Goal: Information Seeking & Learning: Learn about a topic

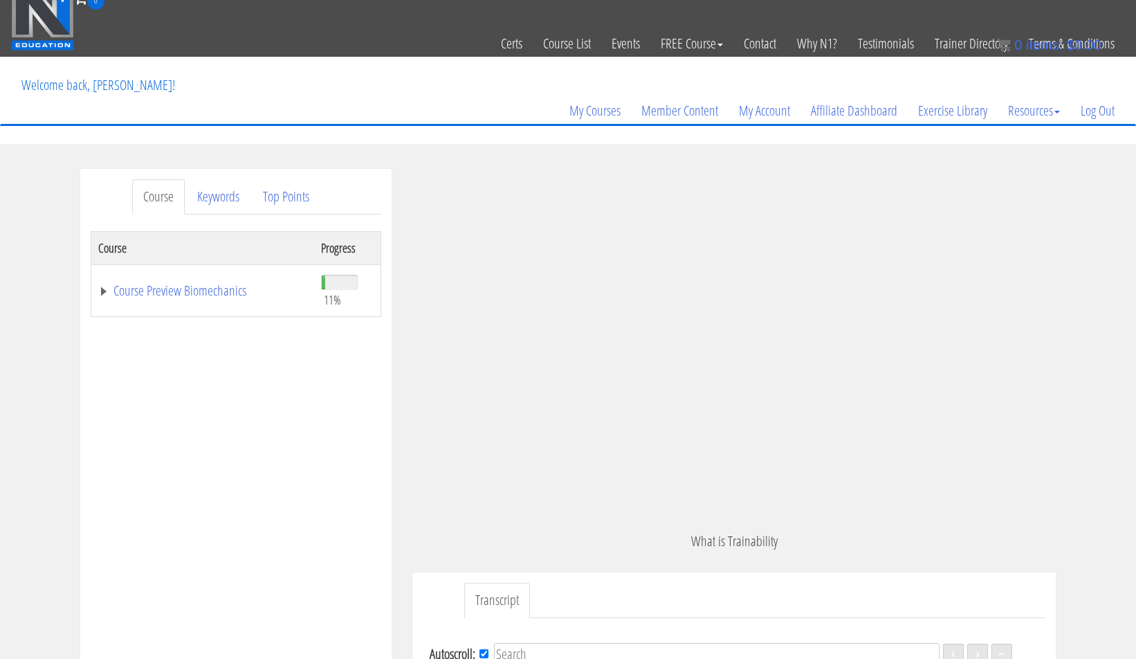
scroll to position [2551, 0]
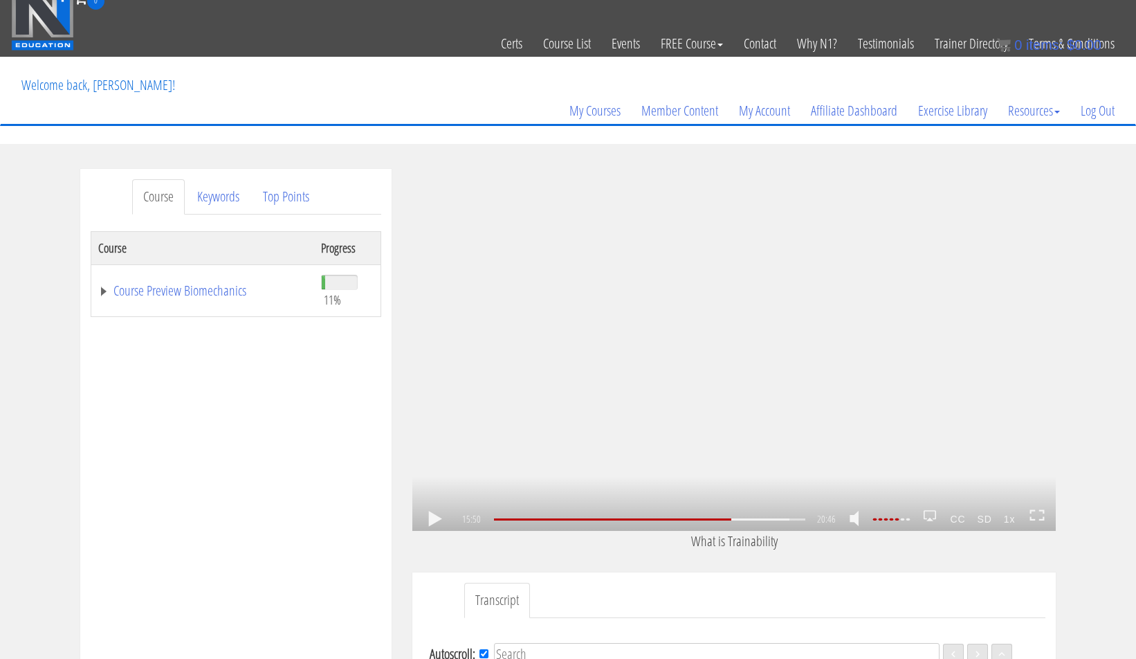
click at [432, 519] on link at bounding box center [435, 519] width 24 height 0
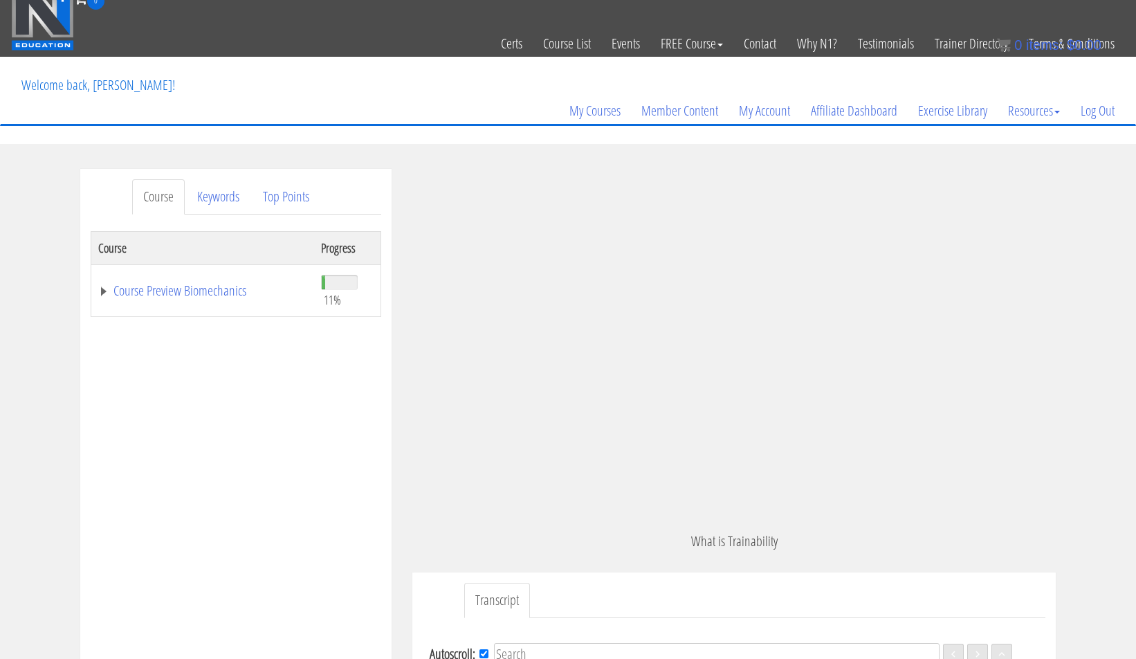
scroll to position [2872, 0]
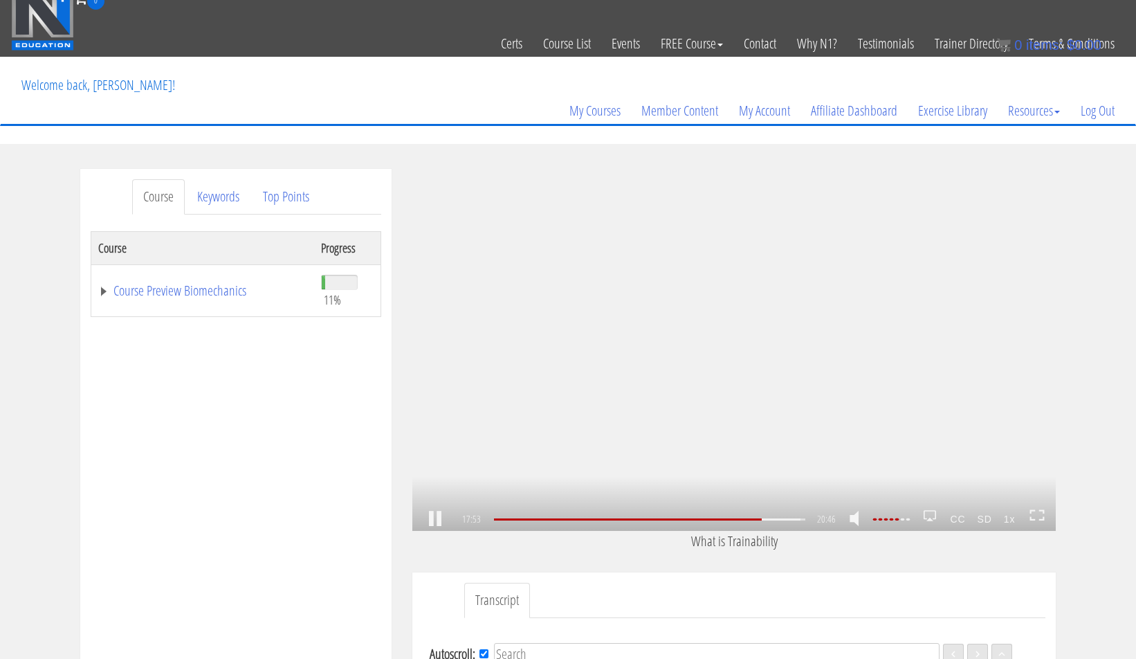
click at [439, 519] on link at bounding box center [435, 519] width 24 height 0
click at [436, 519] on link at bounding box center [435, 519] width 24 height 0
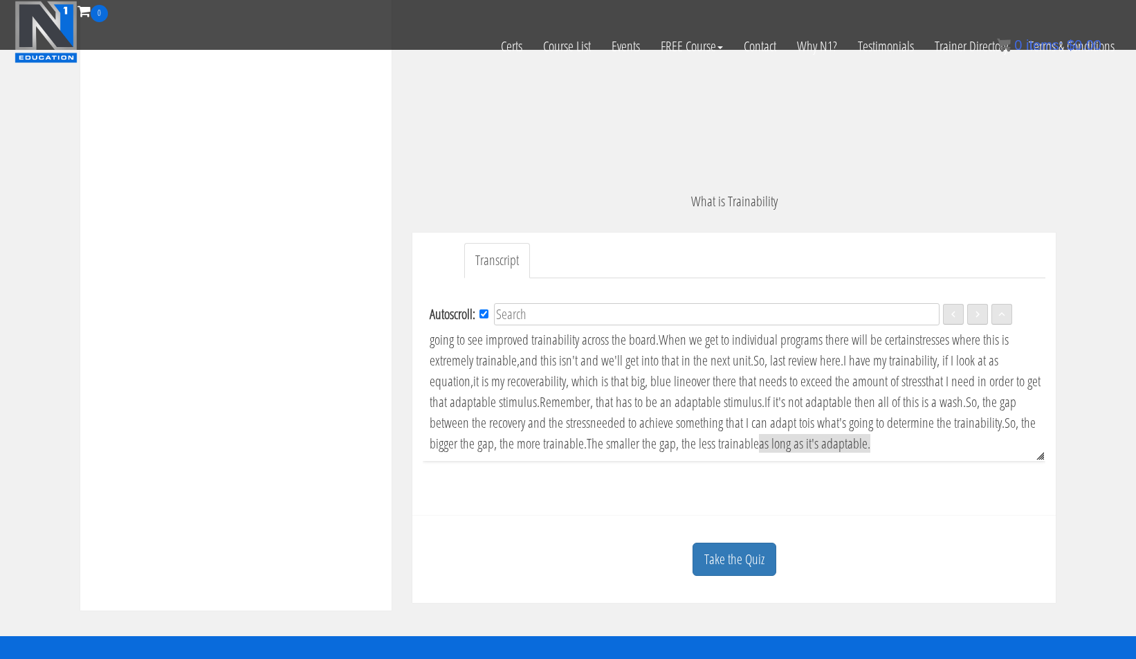
scroll to position [392, 0]
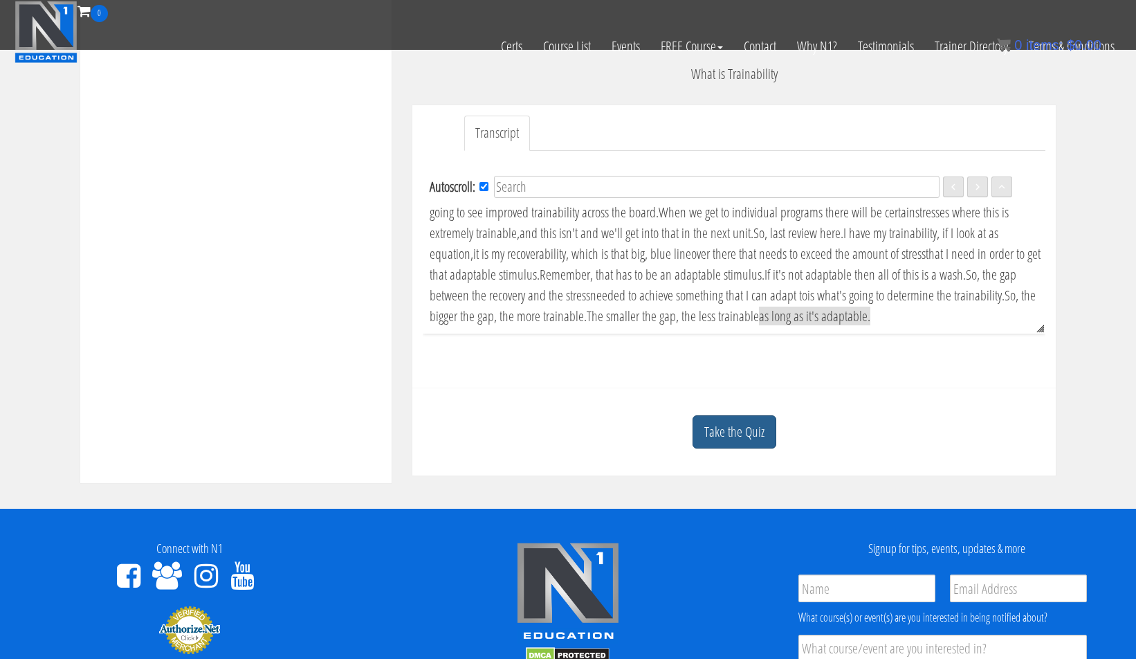
click at [740, 429] on link "Take the Quiz" at bounding box center [735, 432] width 84 height 34
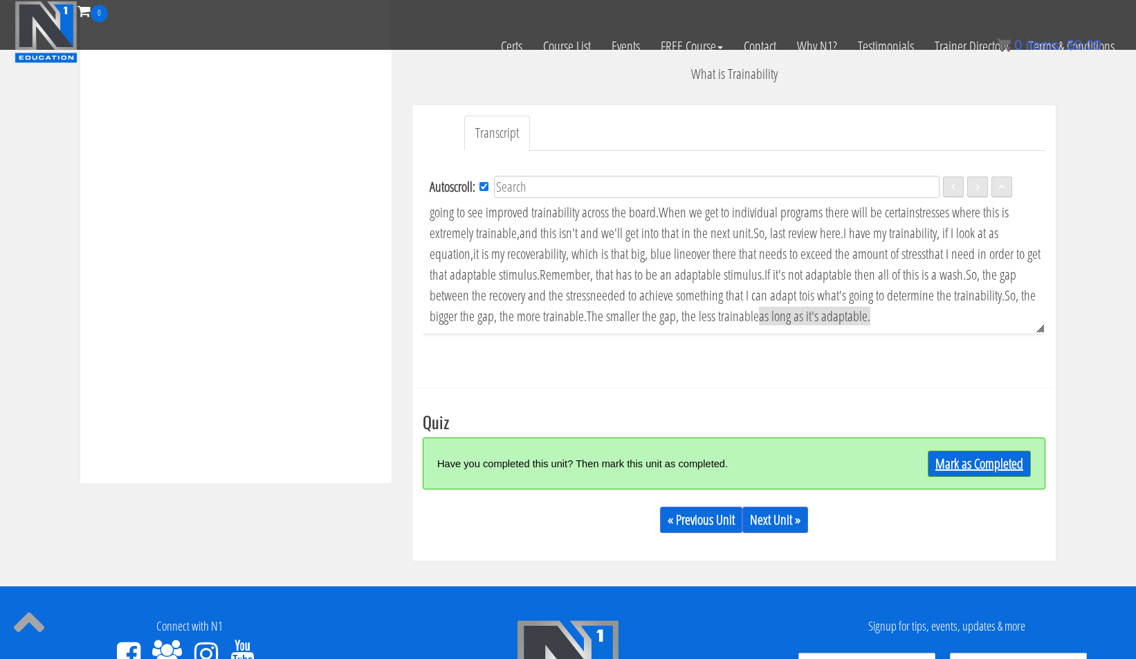
click at [955, 456] on link "Mark as Completed" at bounding box center [979, 463] width 103 height 26
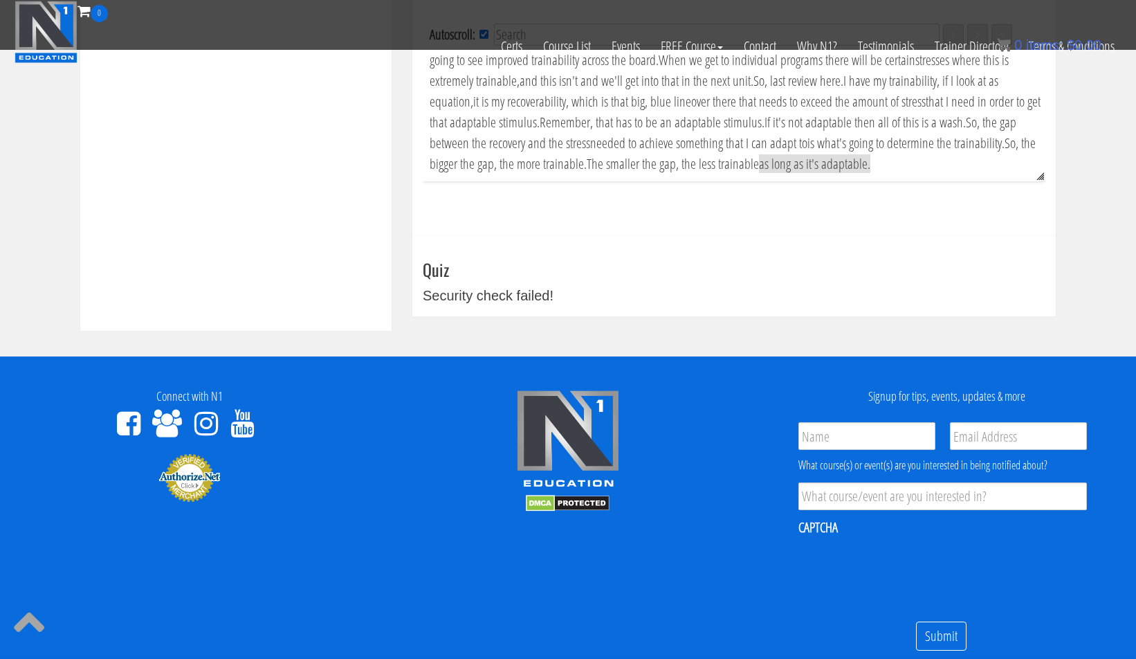
scroll to position [423, 0]
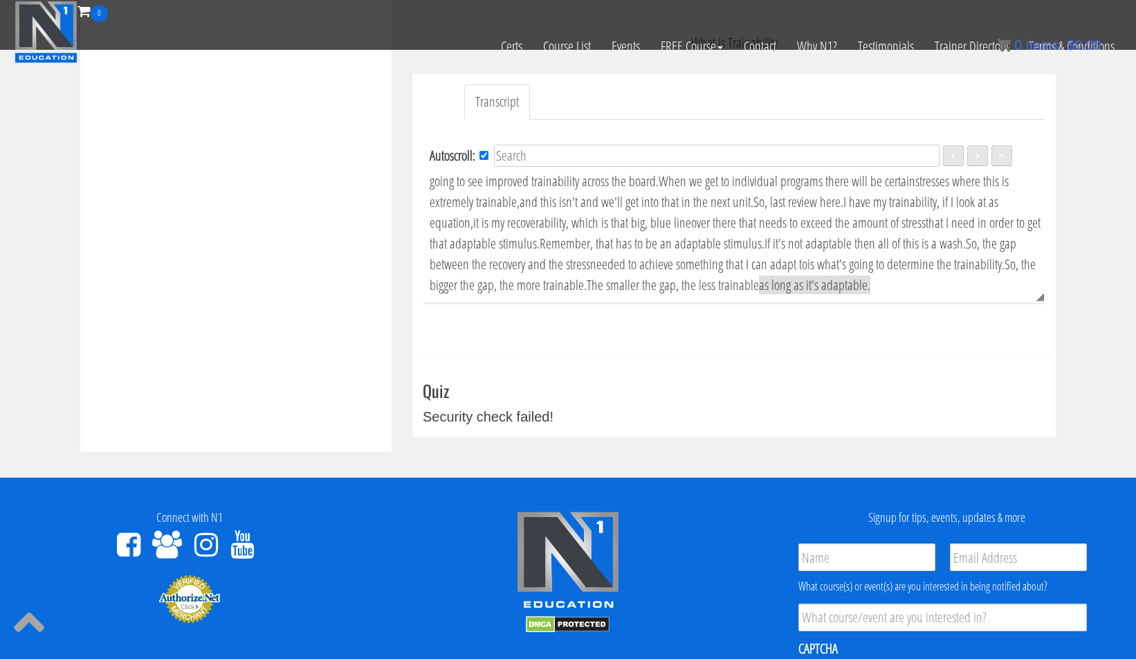
click at [475, 385] on h3 "Quiz" at bounding box center [734, 390] width 623 height 18
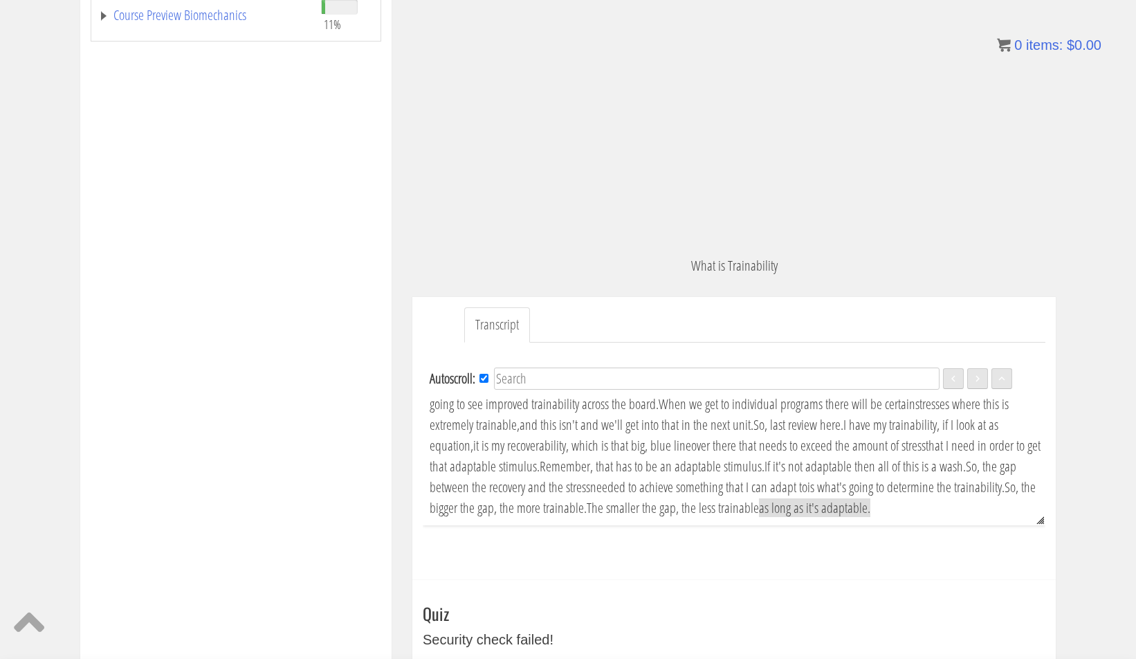
scroll to position [0, 0]
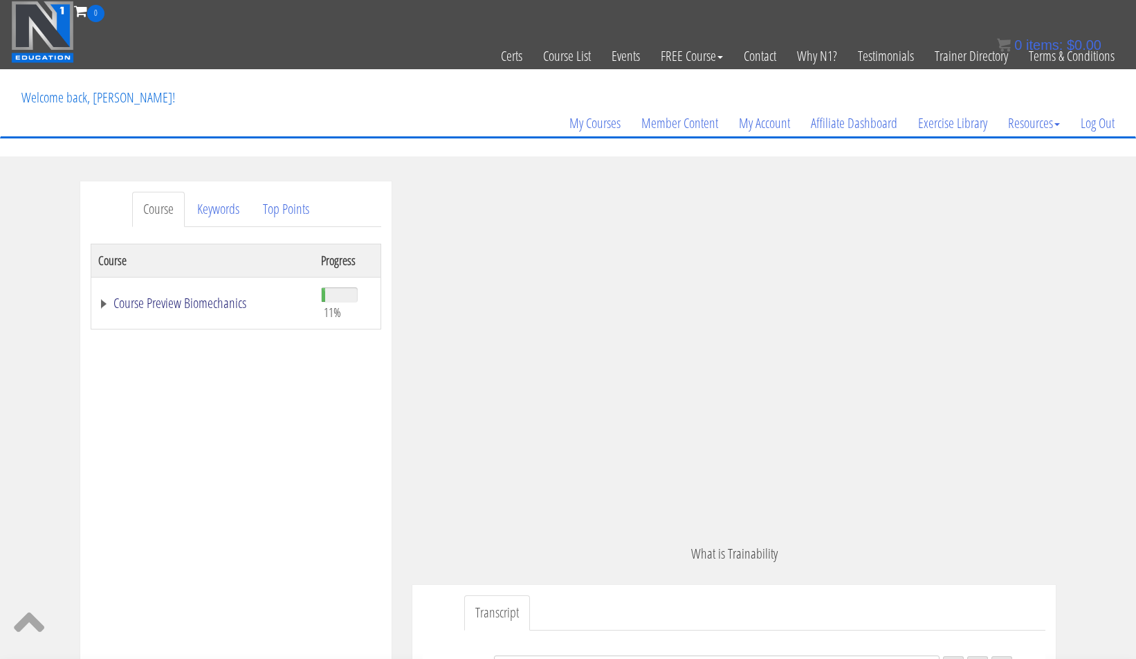
click at [179, 301] on link "Course Preview Biomechanics" at bounding box center [202, 303] width 209 height 14
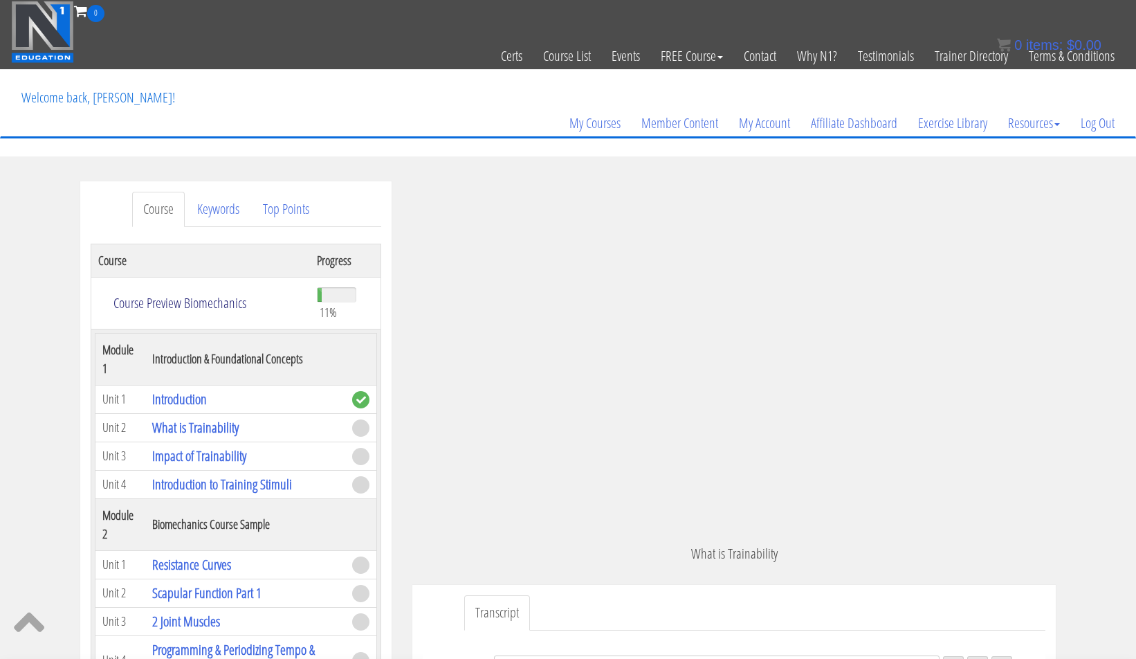
scroll to position [18, 0]
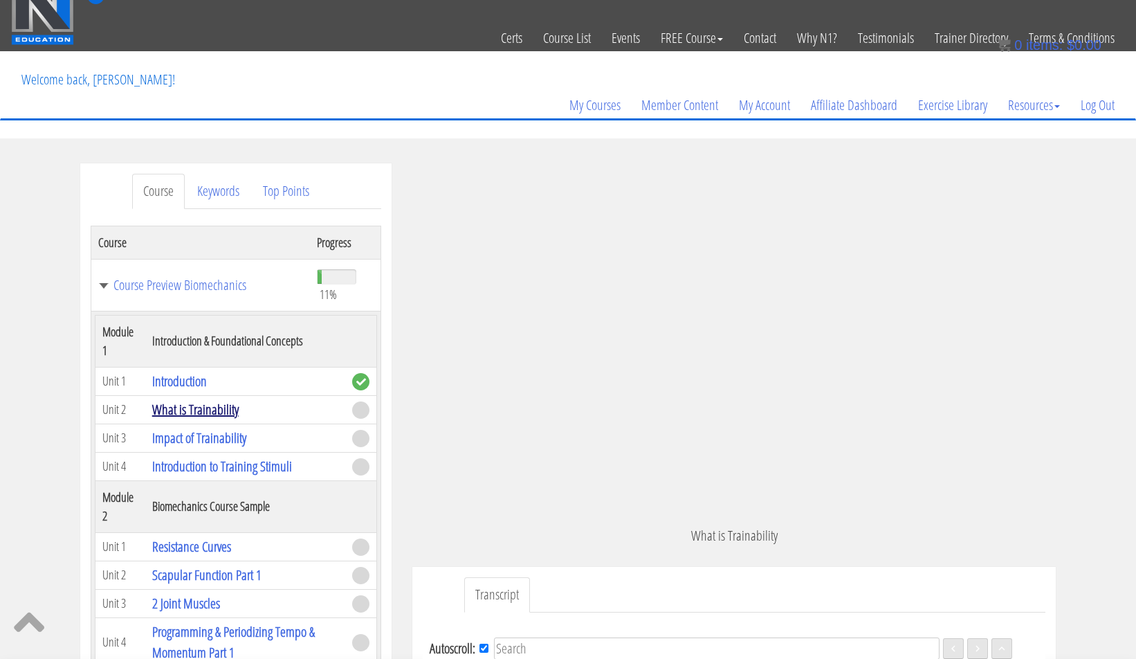
click at [211, 410] on link "What is Trainability" at bounding box center [195, 409] width 86 height 19
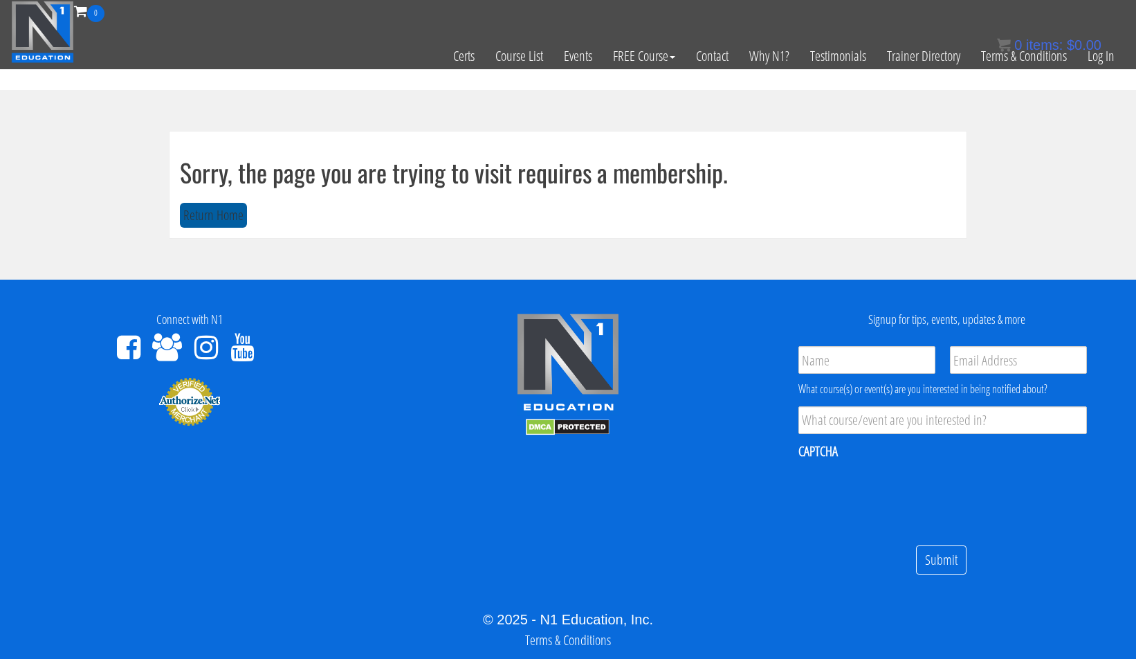
click at [228, 209] on button "Return Home" at bounding box center [213, 216] width 67 height 26
click at [1100, 56] on link "Log In" at bounding box center [1101, 56] width 48 height 68
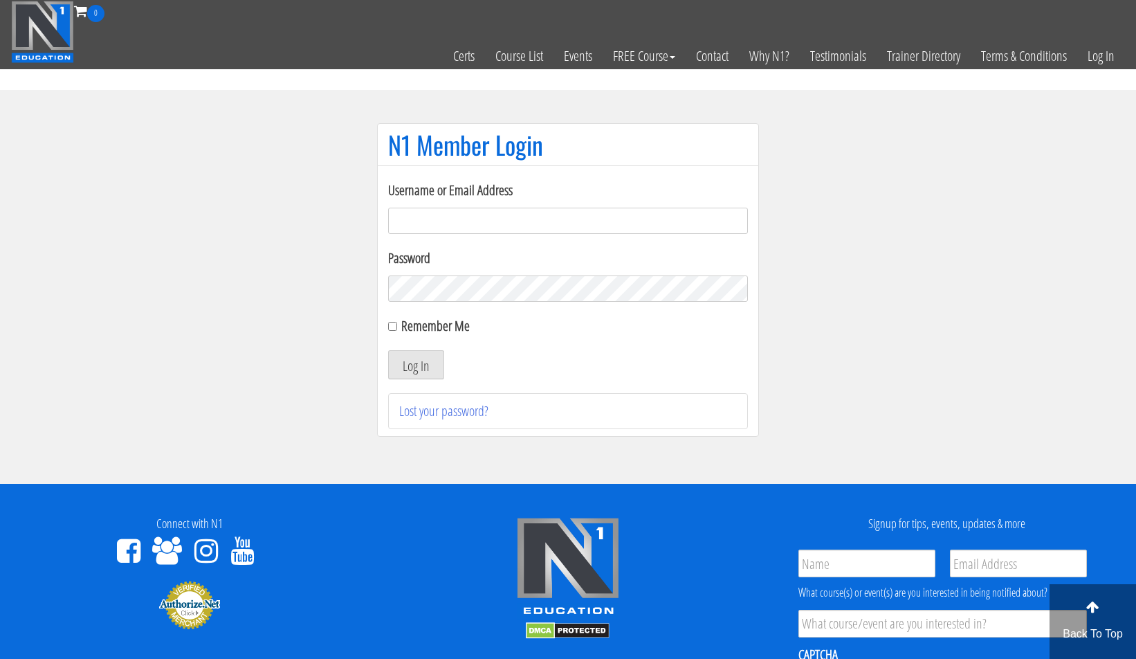
type input "[PERSON_NAME][EMAIL_ADDRESS][DOMAIN_NAME]"
click at [397, 327] on div "Remember Me" at bounding box center [568, 326] width 360 height 21
click at [390, 330] on input "Remember Me" at bounding box center [392, 326] width 9 height 9
checkbox input "true"
click at [399, 358] on button "Log In" at bounding box center [416, 364] width 56 height 29
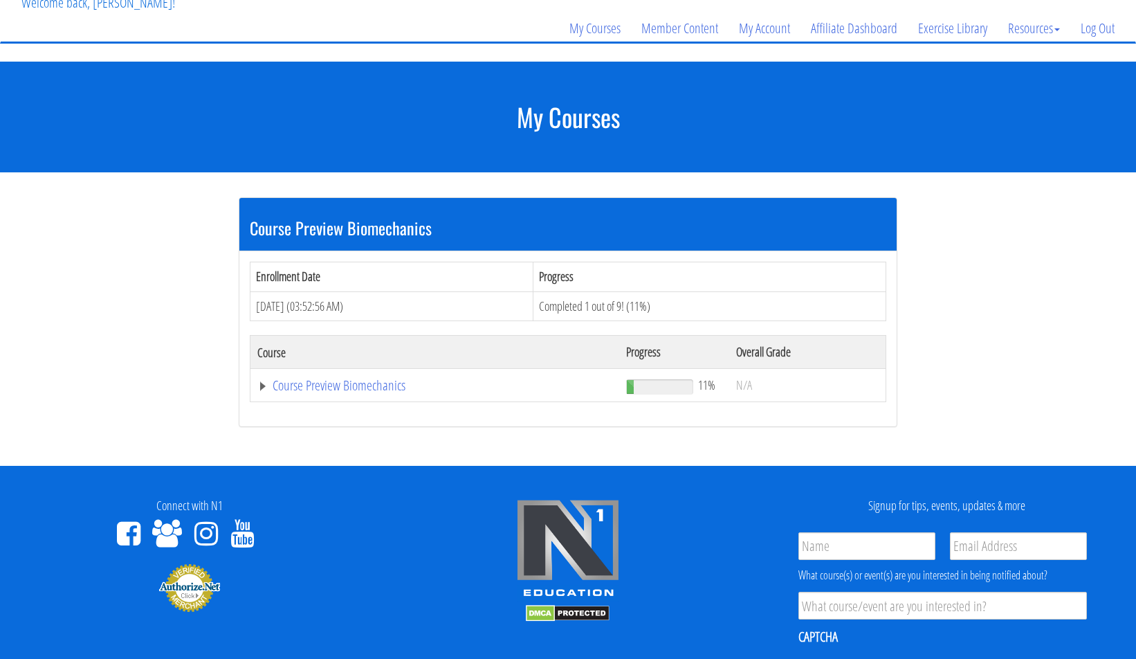
scroll to position [166, 0]
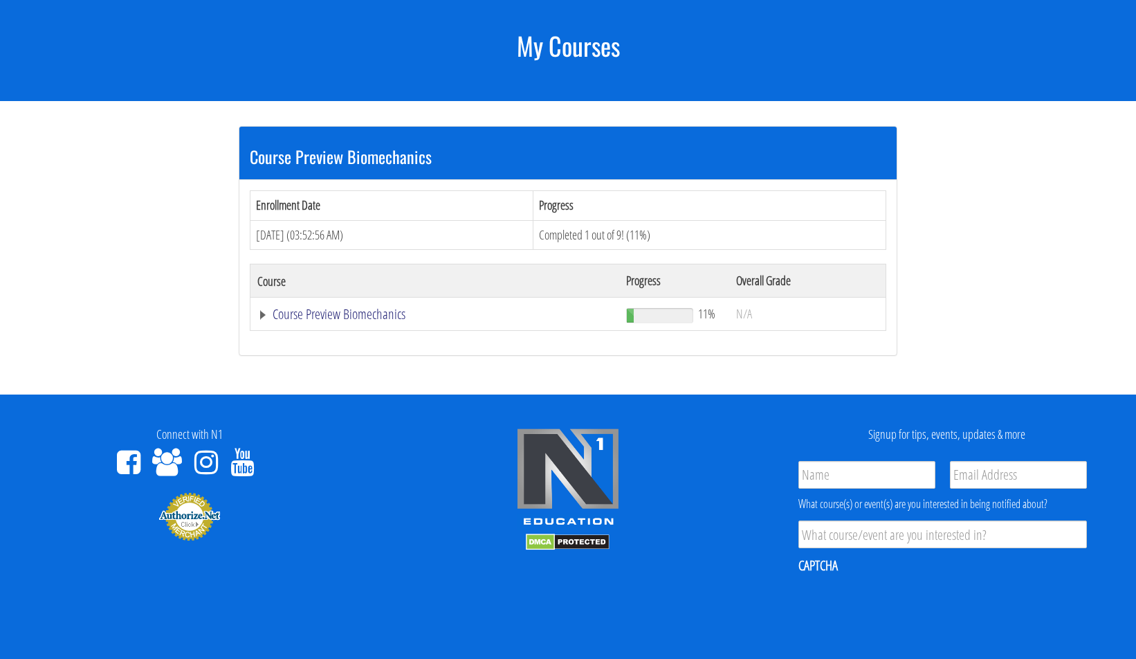
click at [345, 309] on link "Course Preview Biomechanics" at bounding box center [434, 314] width 355 height 14
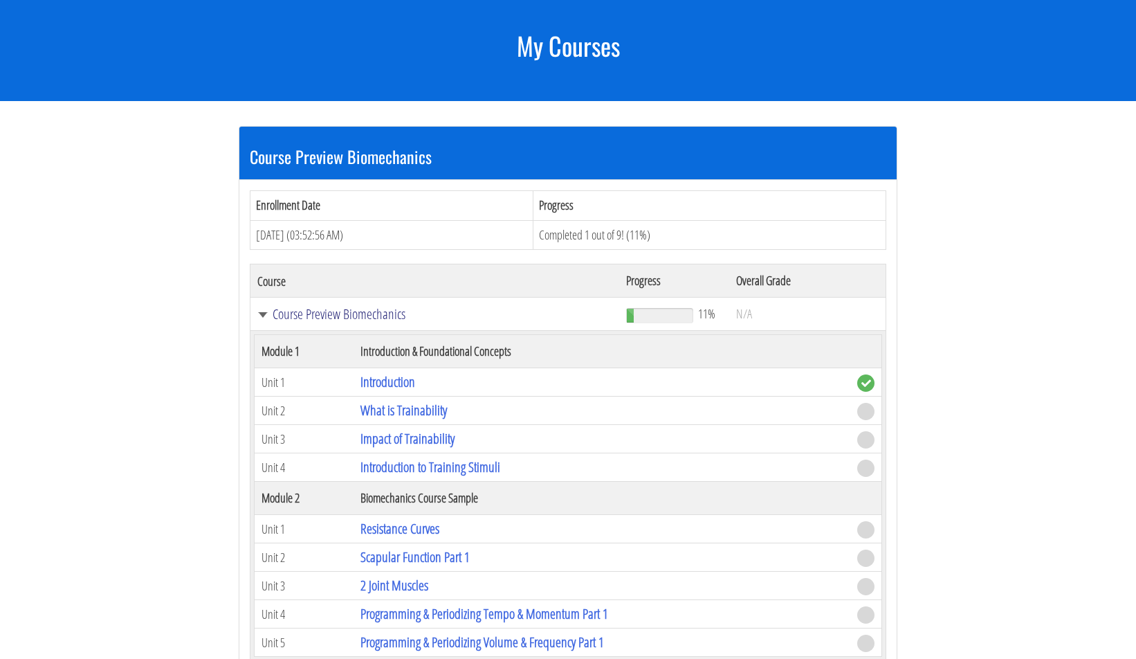
scroll to position [190, 0]
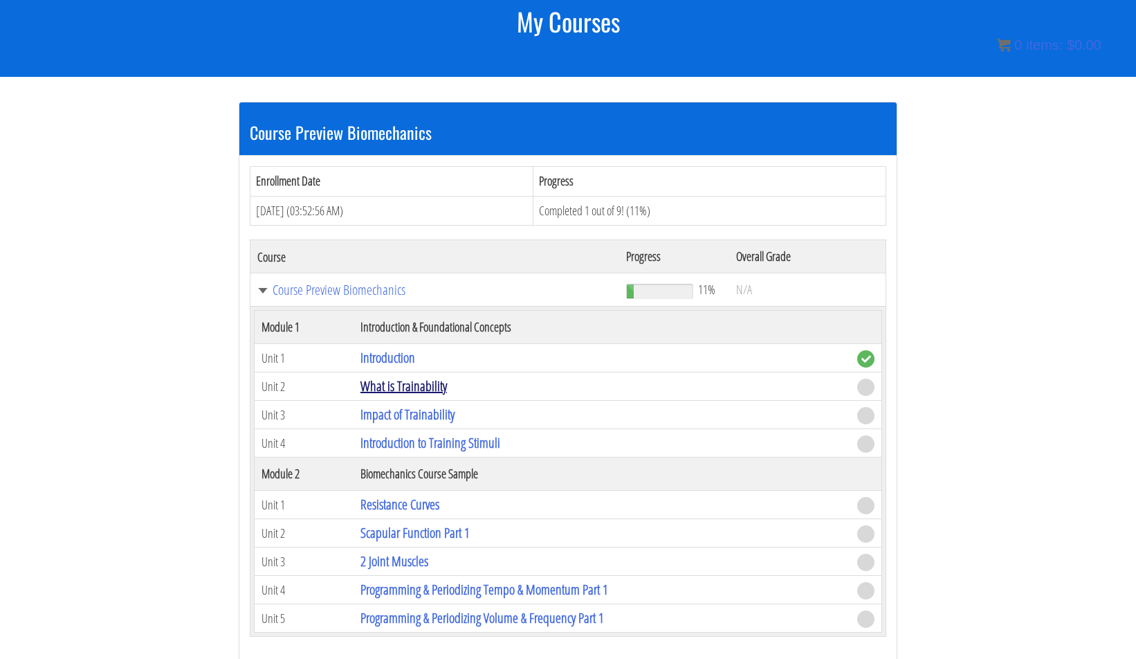
click at [417, 385] on link "What is Trainability" at bounding box center [404, 385] width 86 height 19
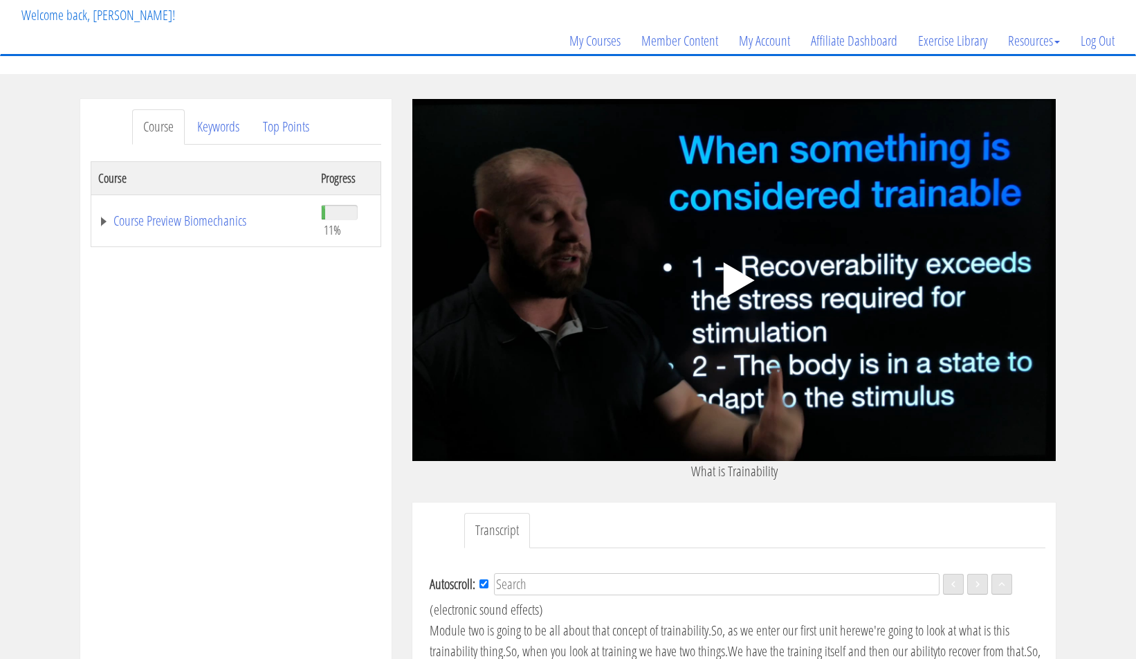
scroll to position [274, 0]
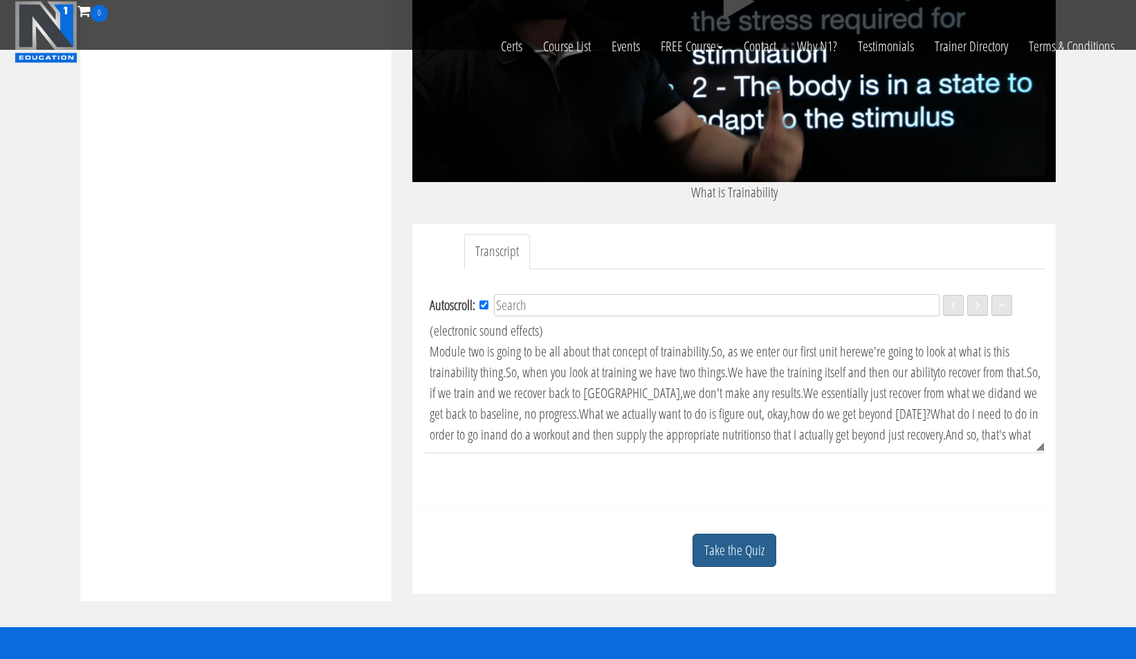
click at [738, 543] on link "Take the Quiz" at bounding box center [735, 551] width 84 height 34
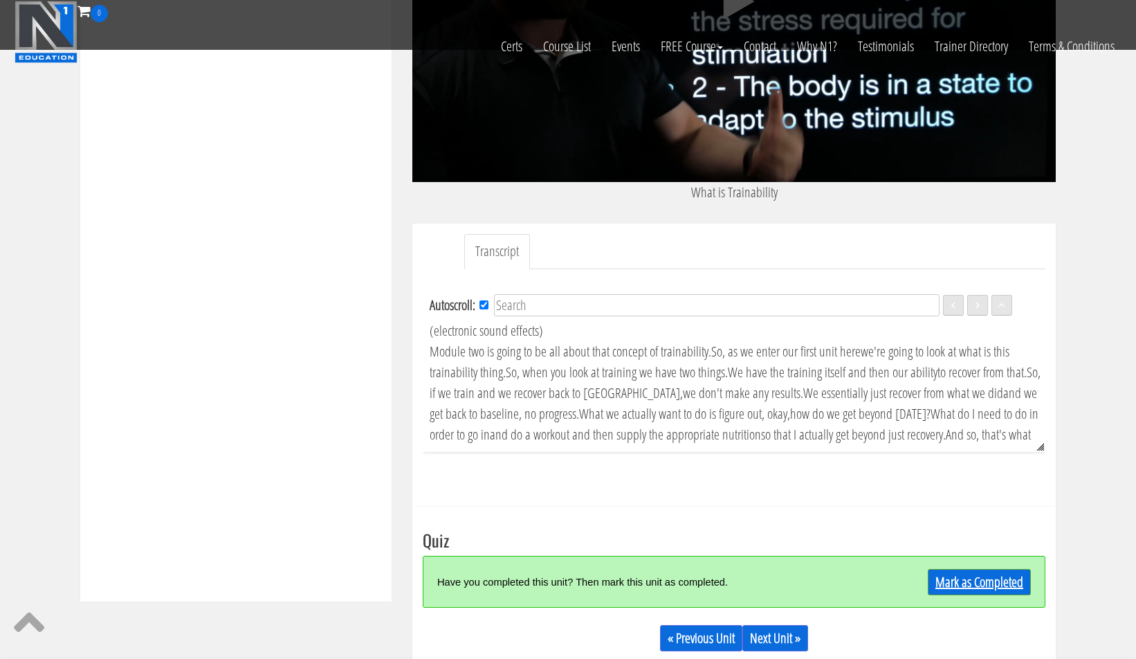
click at [1001, 586] on link "Mark as Completed" at bounding box center [979, 582] width 103 height 26
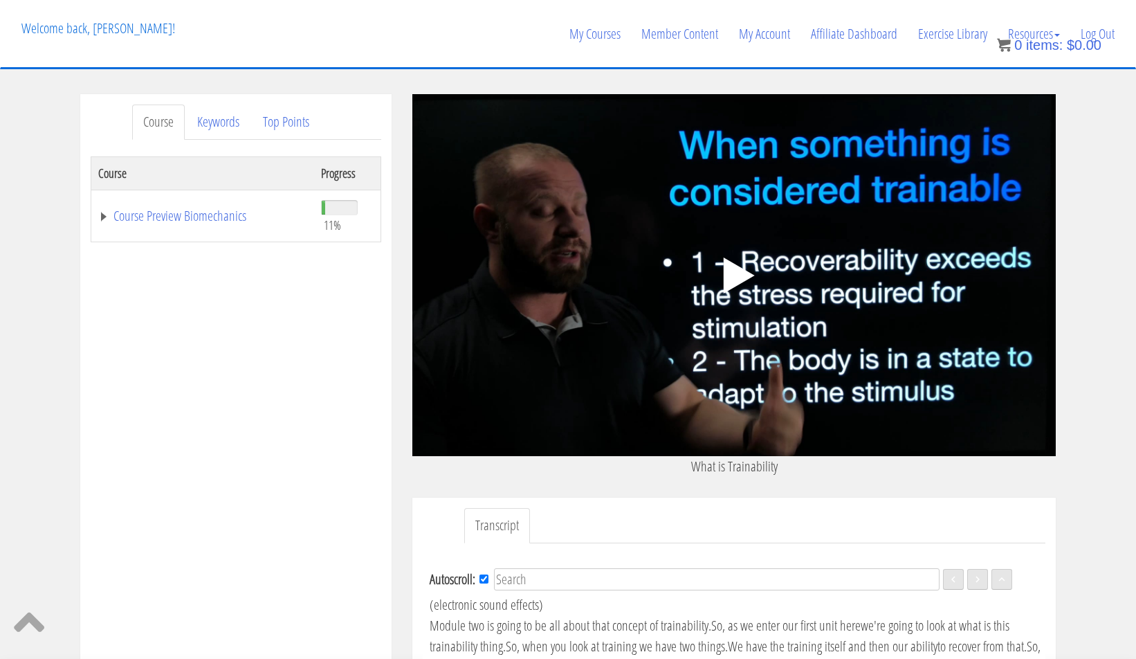
scroll to position [453, 0]
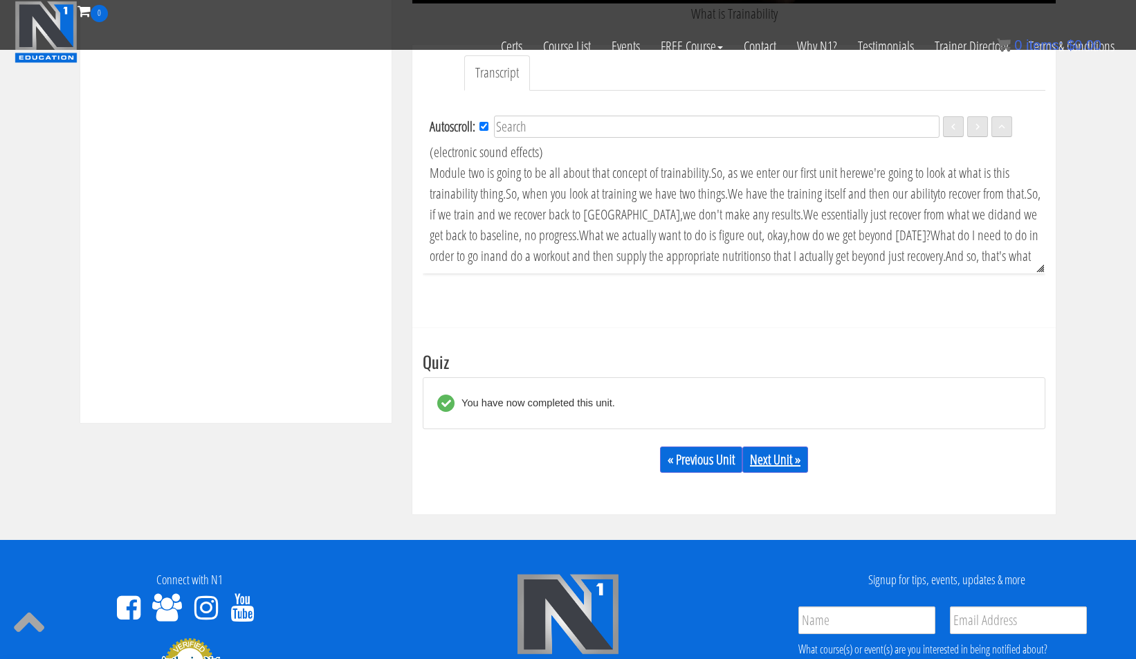
click at [780, 455] on link "Next Unit »" at bounding box center [776, 459] width 66 height 26
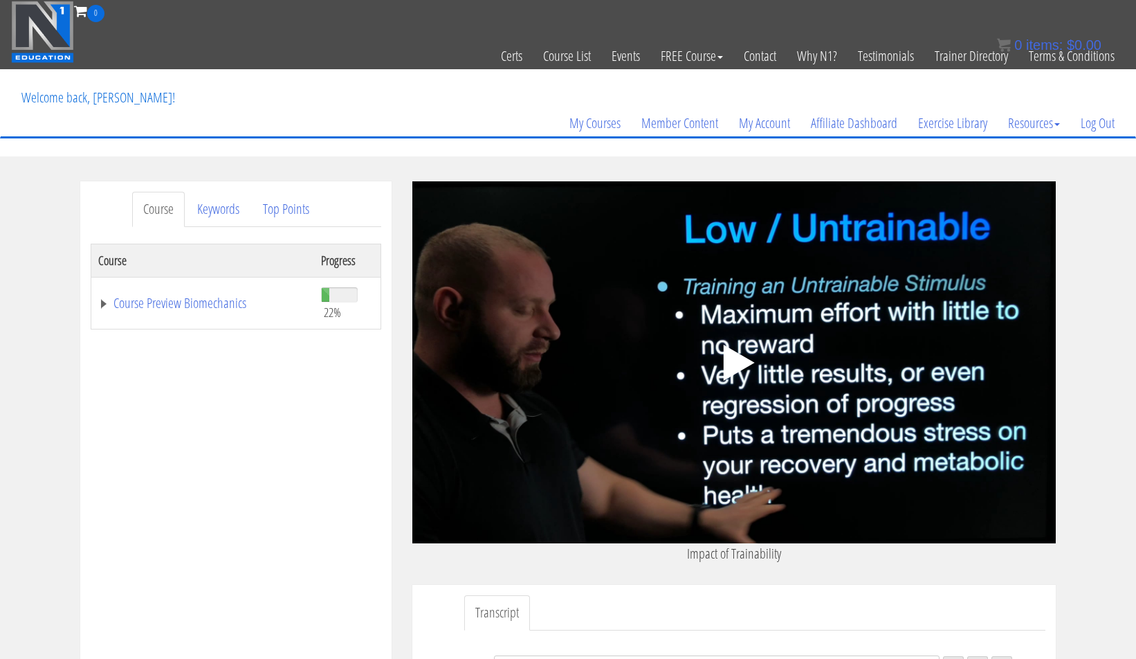
click at [734, 361] on polygon at bounding box center [739, 363] width 31 height 36
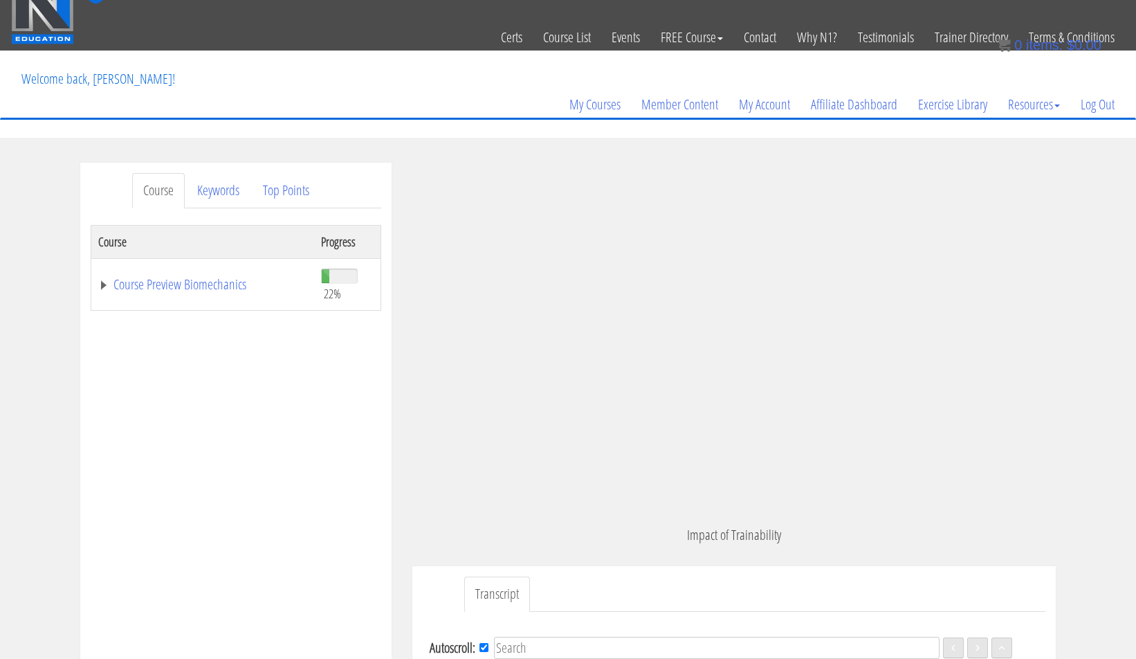
scroll to position [963, 0]
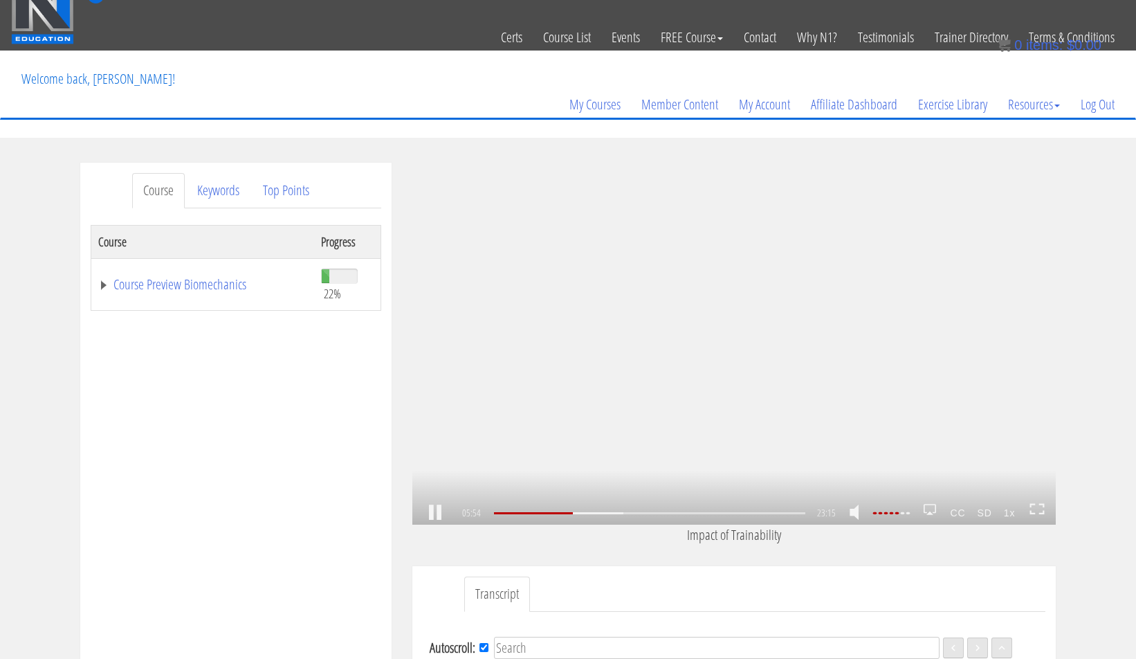
click at [428, 513] on link at bounding box center [435, 513] width 24 height 0
click at [430, 513] on link at bounding box center [435, 513] width 24 height 0
click at [551, 512] on div at bounding box center [527, 513] width 67 height 2
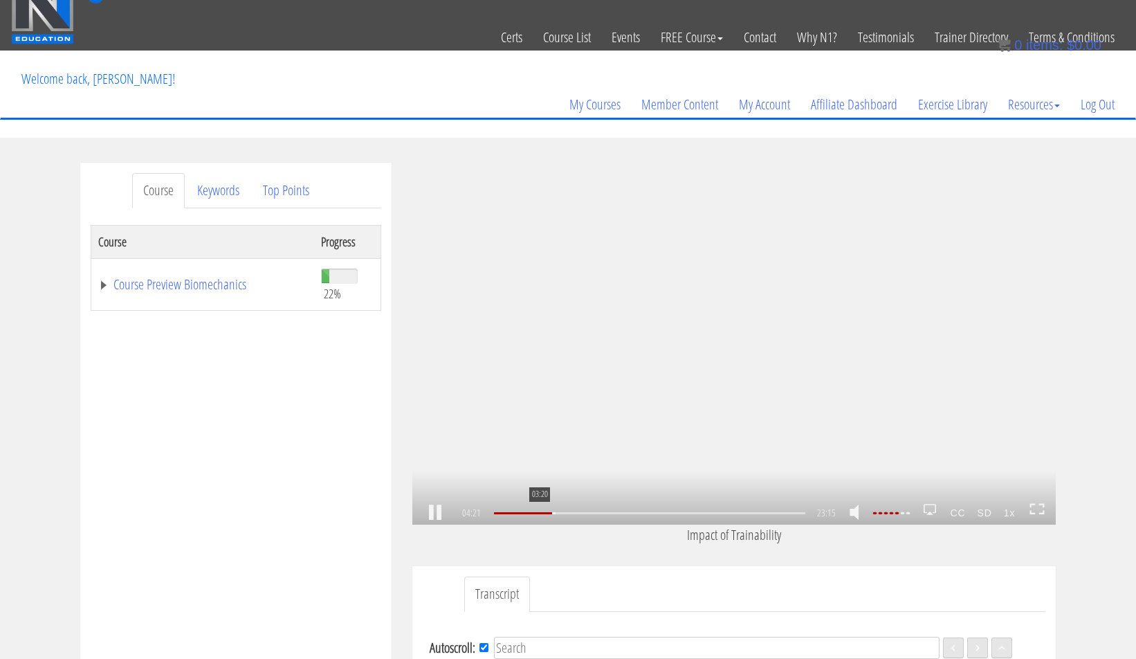
click at [538, 512] on div "03:20" at bounding box center [649, 513] width 311 height 2
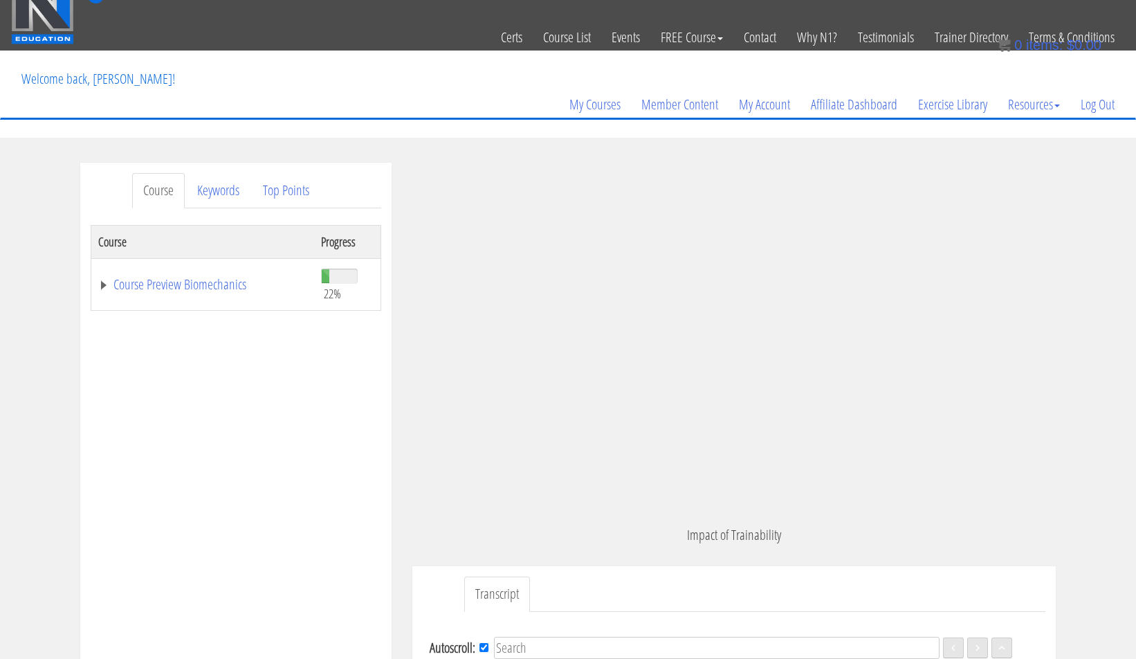
scroll to position [577, 0]
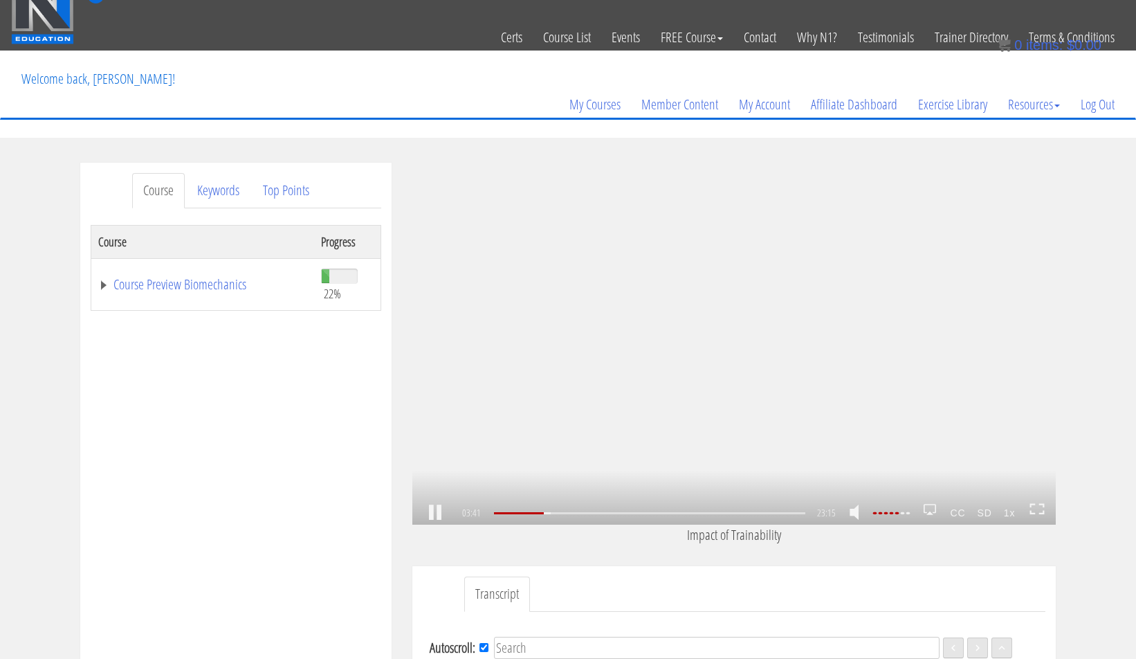
click at [444, 513] on link at bounding box center [435, 513] width 24 height 0
click at [442, 513] on link at bounding box center [435, 513] width 24 height 0
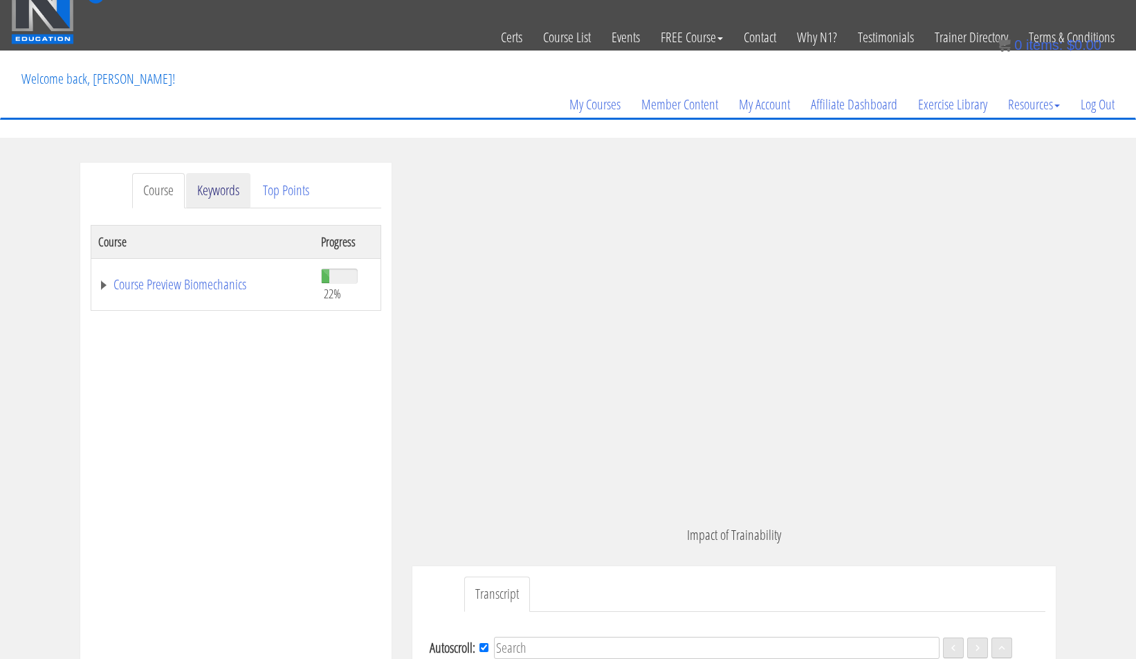
scroll to position [1371, 0]
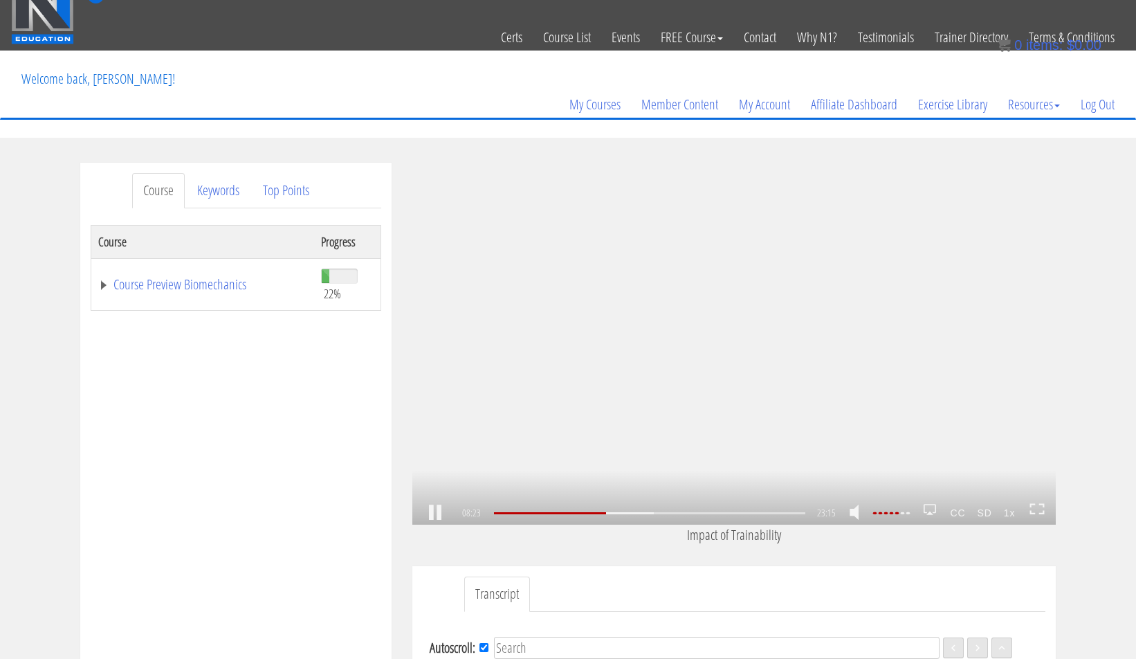
click at [437, 513] on link at bounding box center [435, 513] width 24 height 0
click at [428, 513] on link at bounding box center [435, 513] width 24 height 0
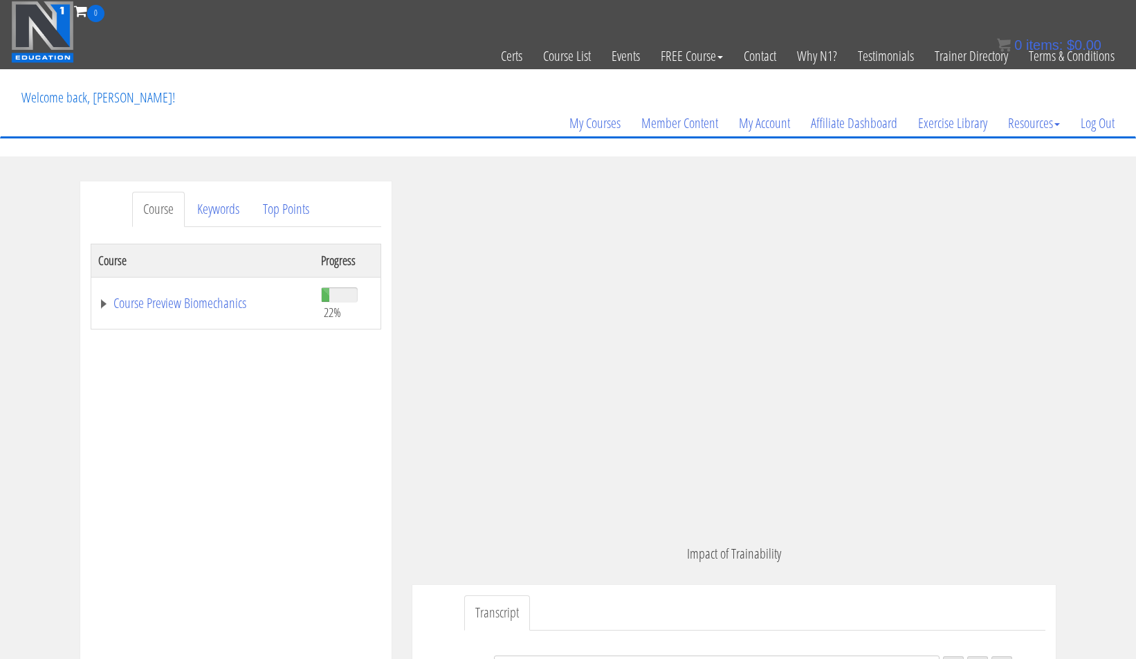
scroll to position [1993, 0]
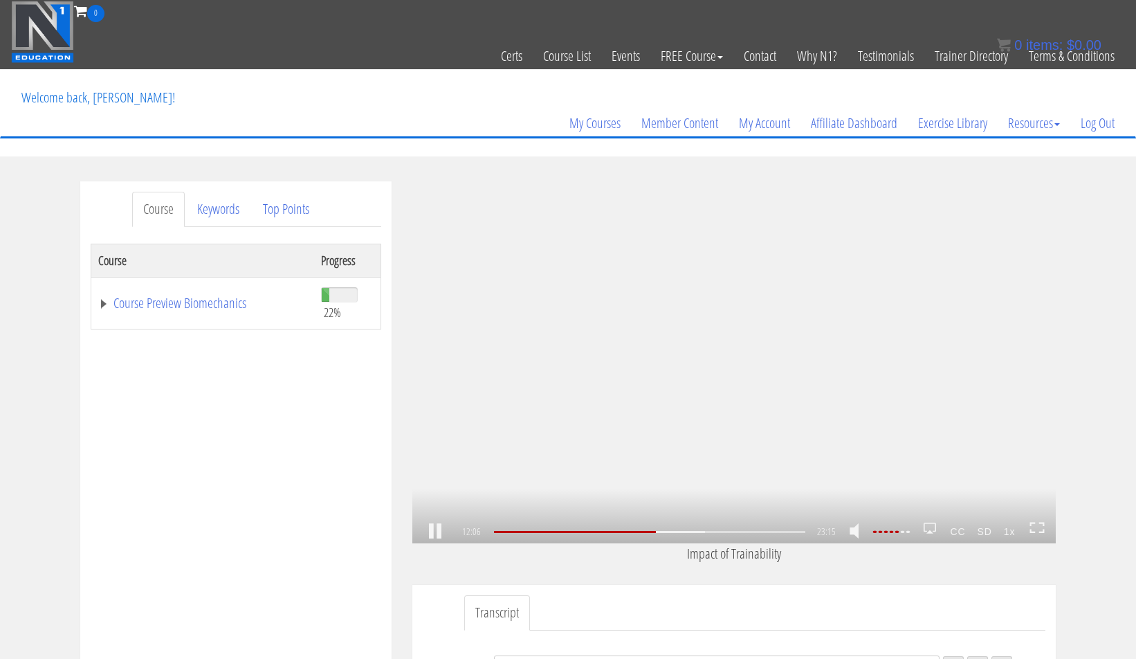
click at [438, 531] on link at bounding box center [435, 531] width 24 height 0
click at [435, 531] on link at bounding box center [435, 531] width 24 height 0
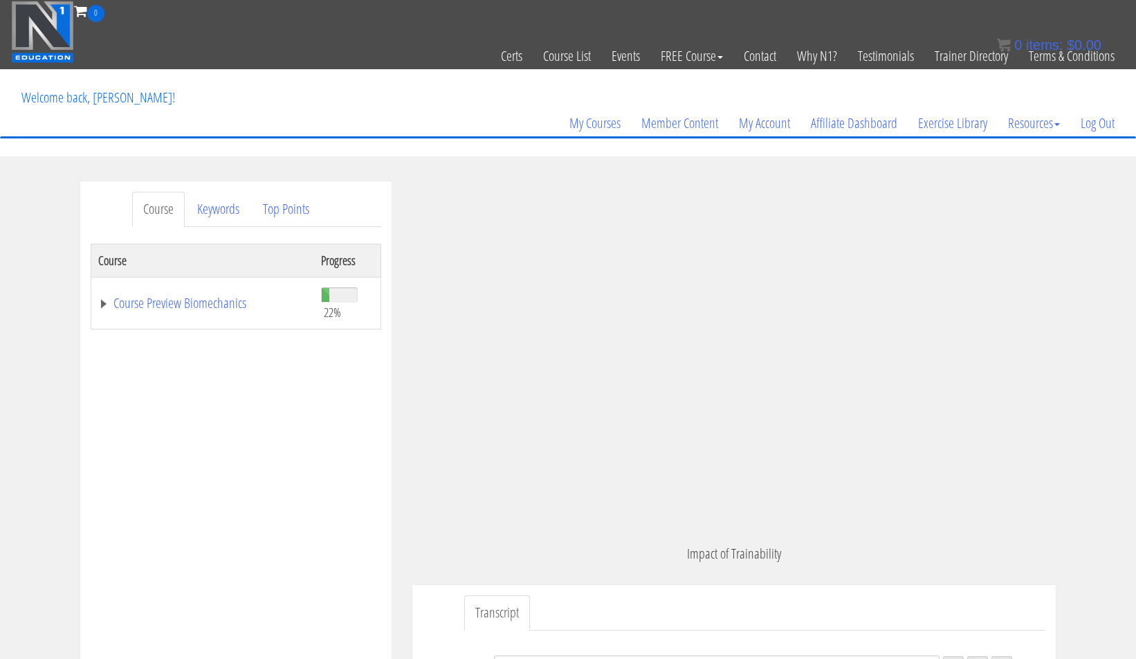
scroll to position [2165, 0]
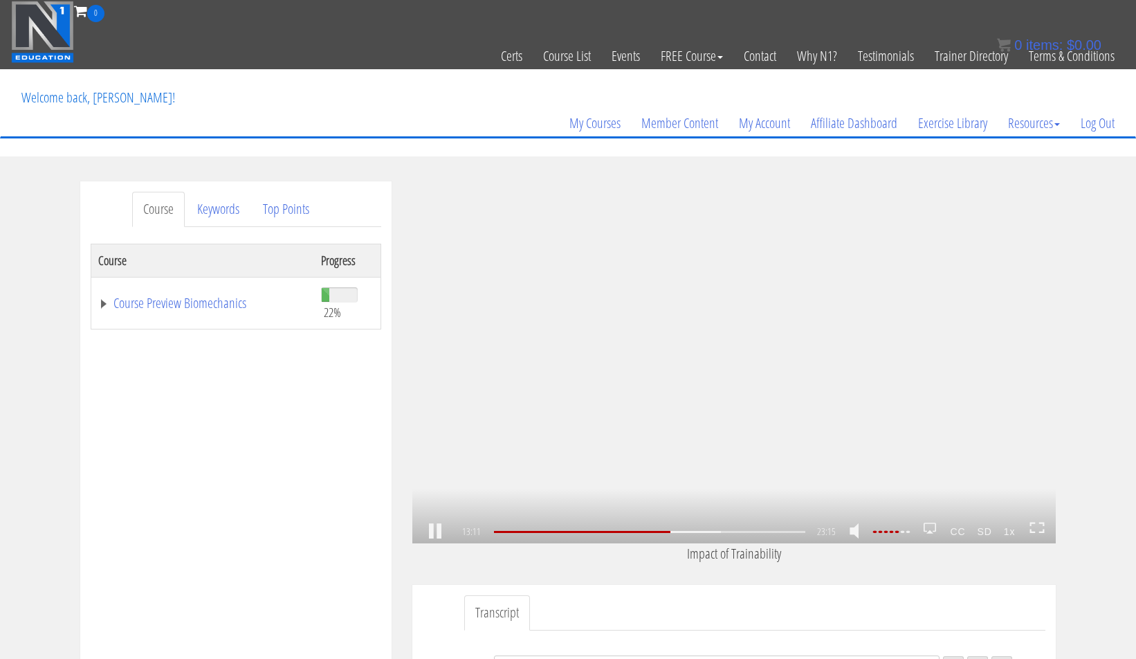
click at [440, 531] on link at bounding box center [435, 531] width 24 height 0
